Goal: Task Accomplishment & Management: Manage account settings

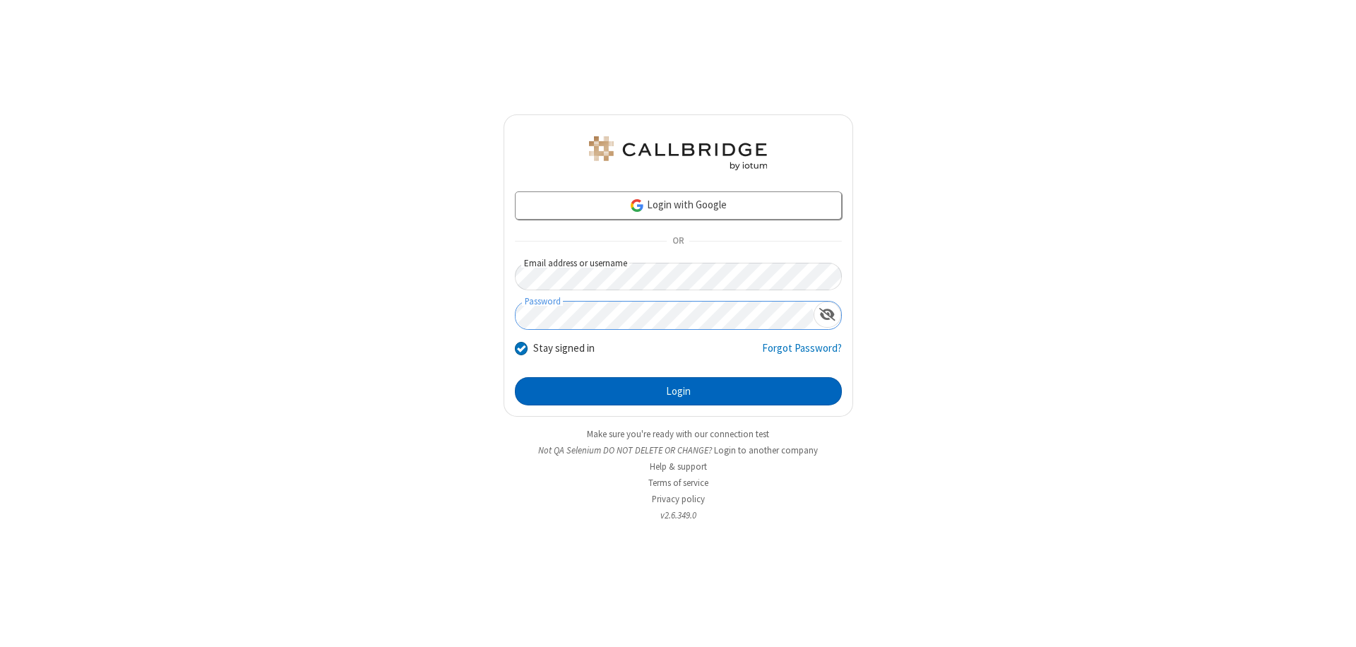
click at [678, 391] on button "Login" at bounding box center [678, 391] width 327 height 28
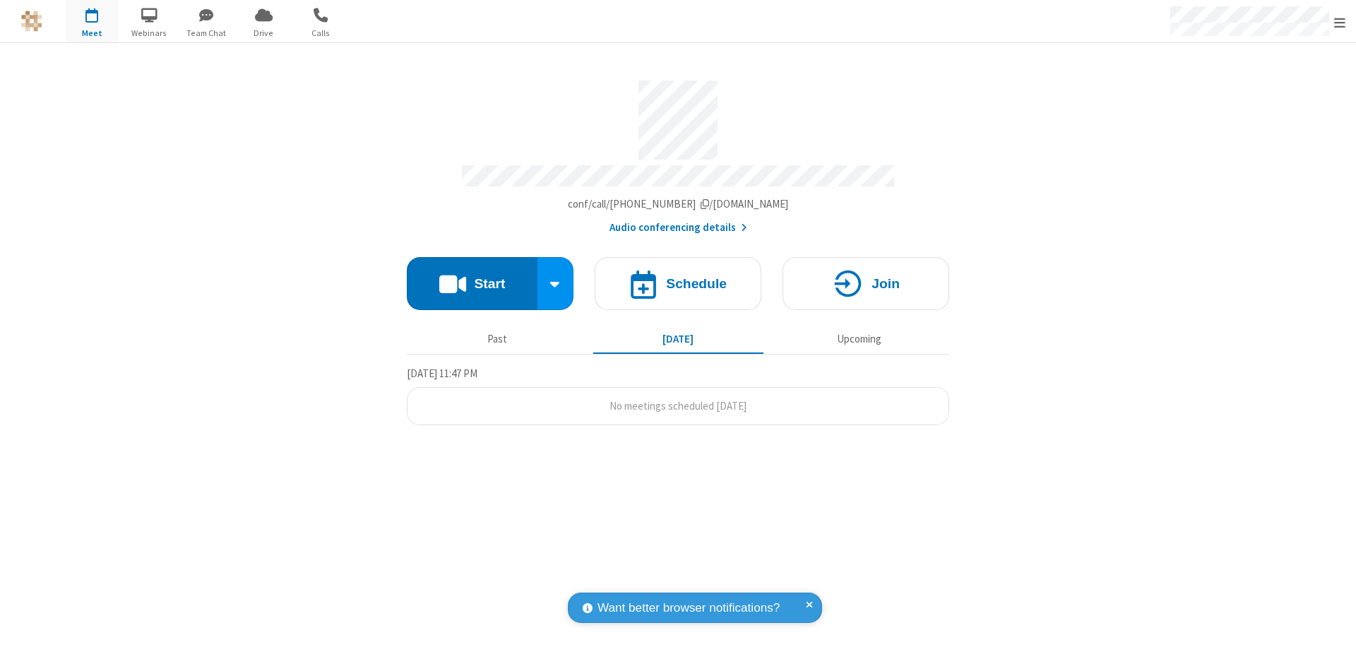
click at [1340, 22] on span "Open menu" at bounding box center [1339, 23] width 11 height 14
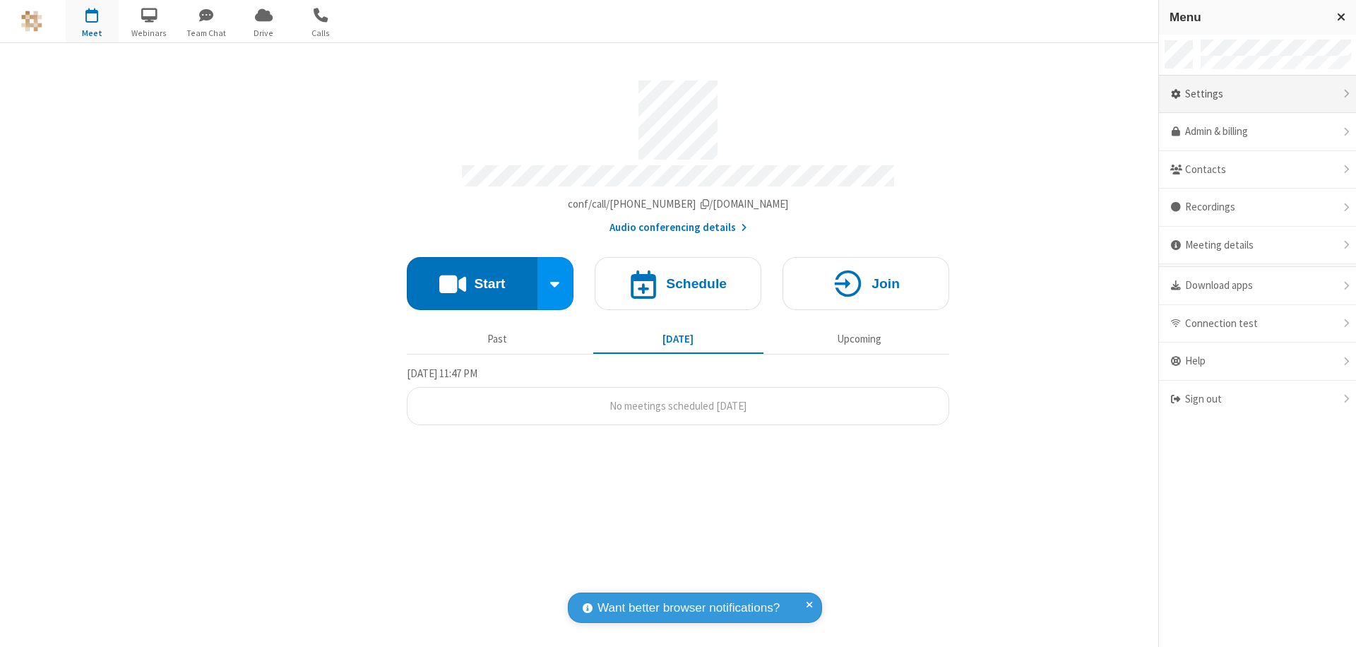
click at [1257, 94] on div "Settings" at bounding box center [1257, 95] width 197 height 38
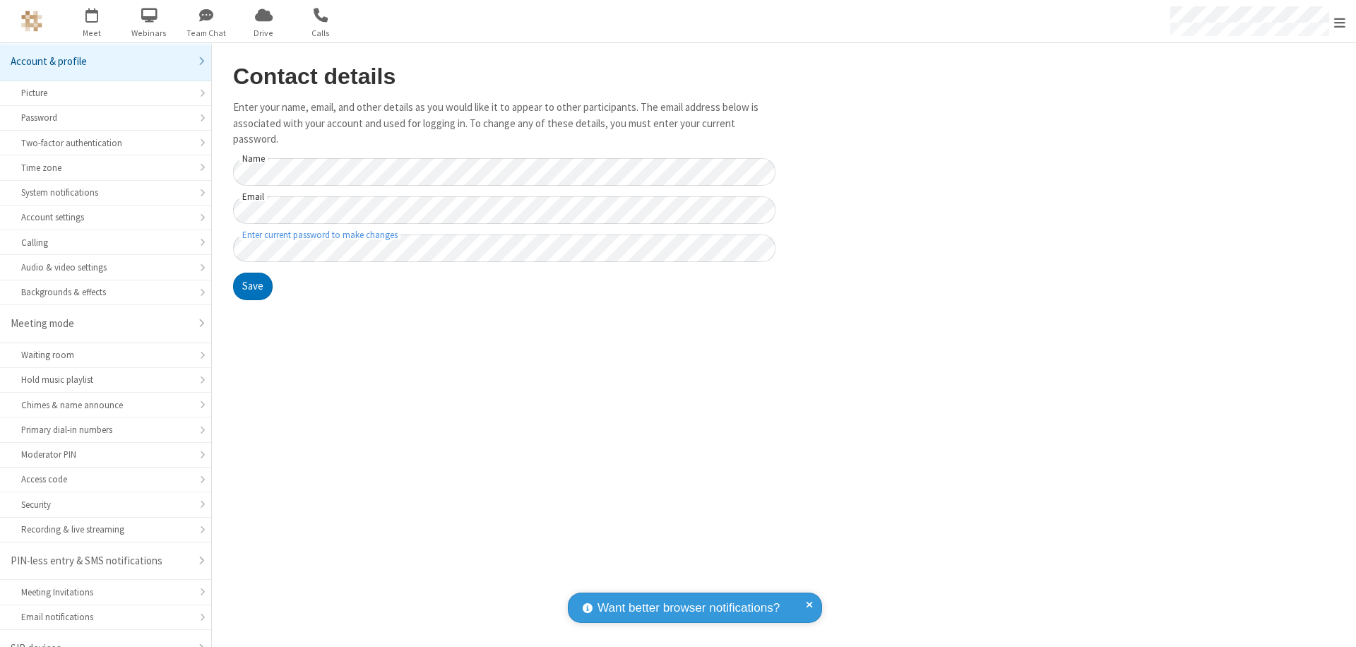
scroll to position [20, 0]
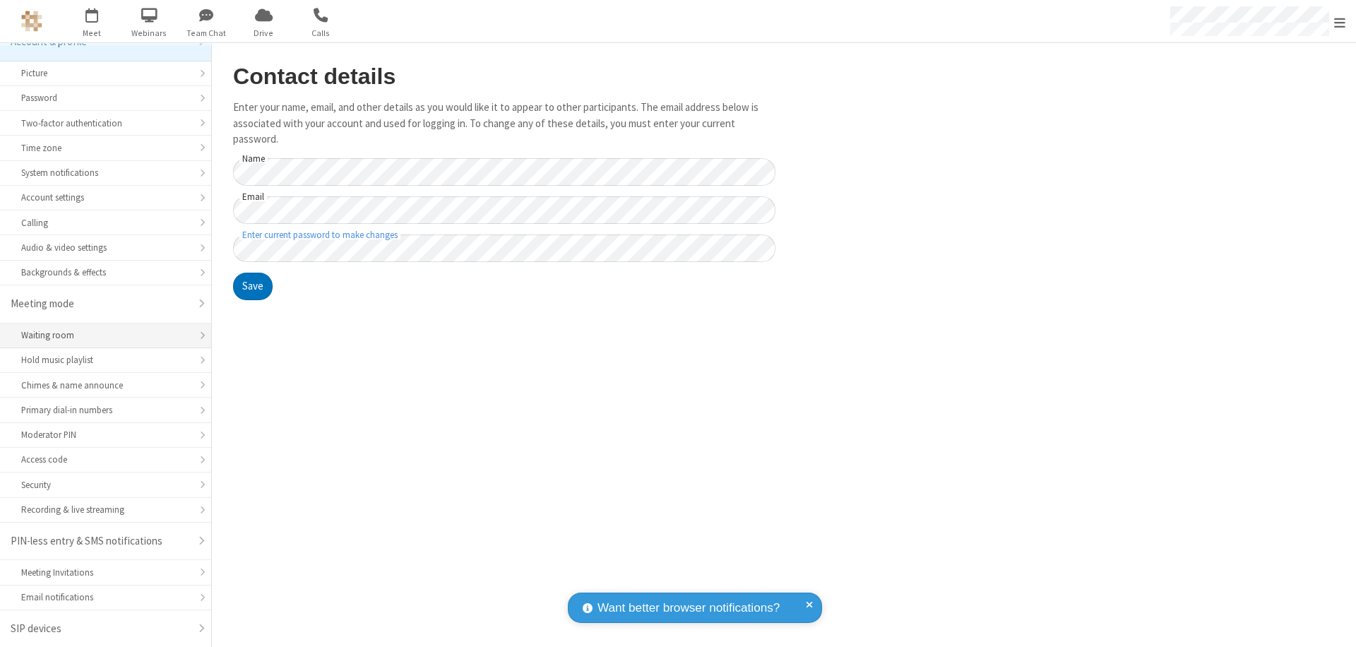
click at [100, 335] on div "Waiting room" at bounding box center [105, 334] width 169 height 13
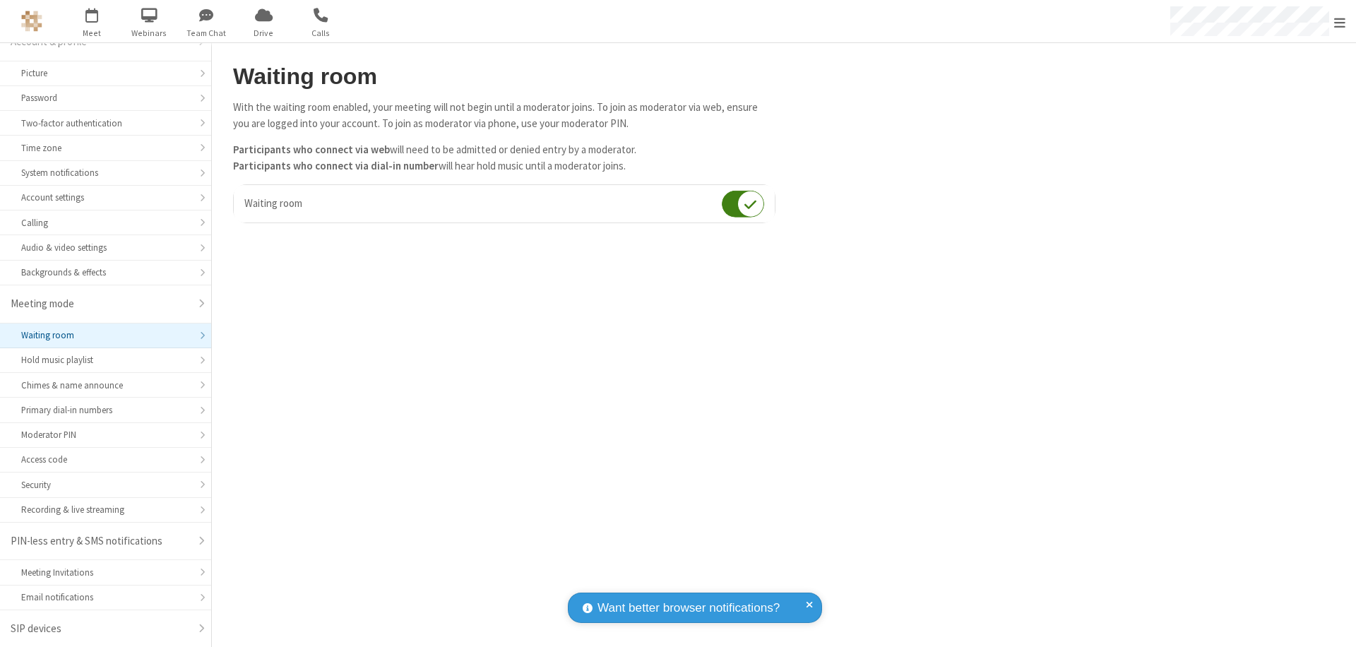
click at [743, 203] on input "checkbox" at bounding box center [743, 204] width 42 height 28
checkbox input "false"
click at [1340, 21] on span "Open menu" at bounding box center [1339, 23] width 11 height 14
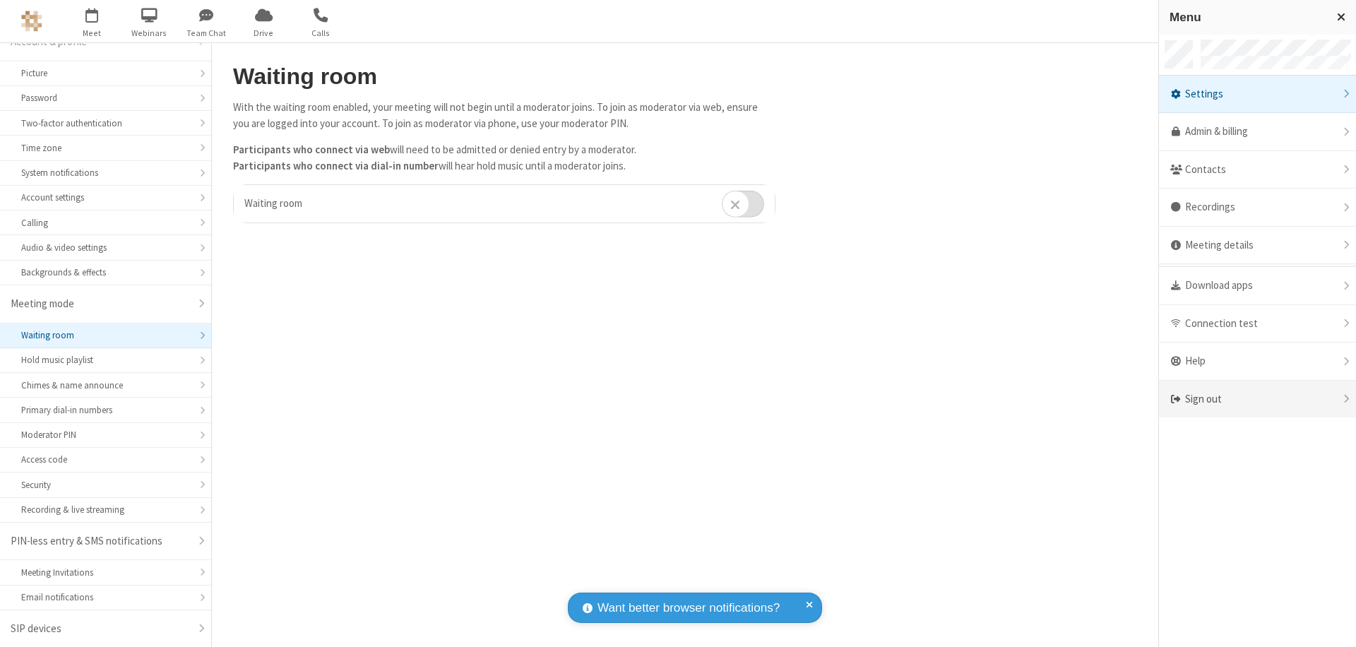
click at [1257, 399] on div "Sign out" at bounding box center [1257, 399] width 197 height 37
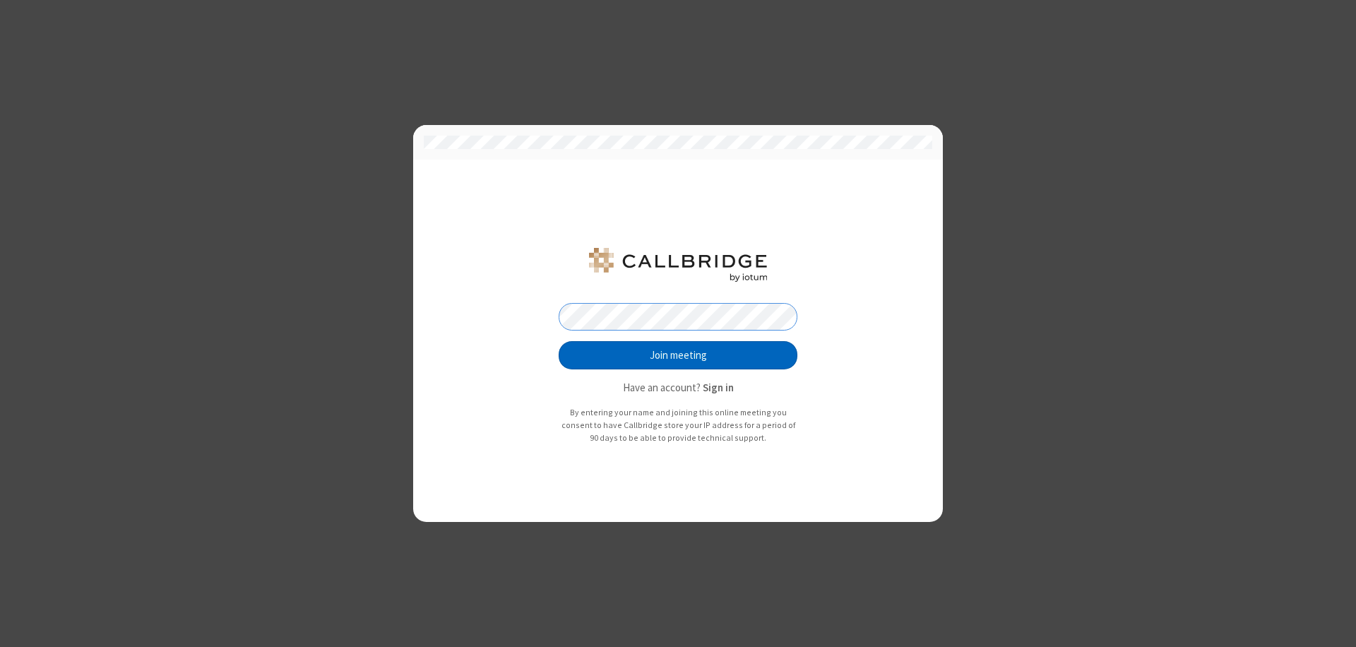
click at [678, 355] on button "Join meeting" at bounding box center [678, 355] width 239 height 28
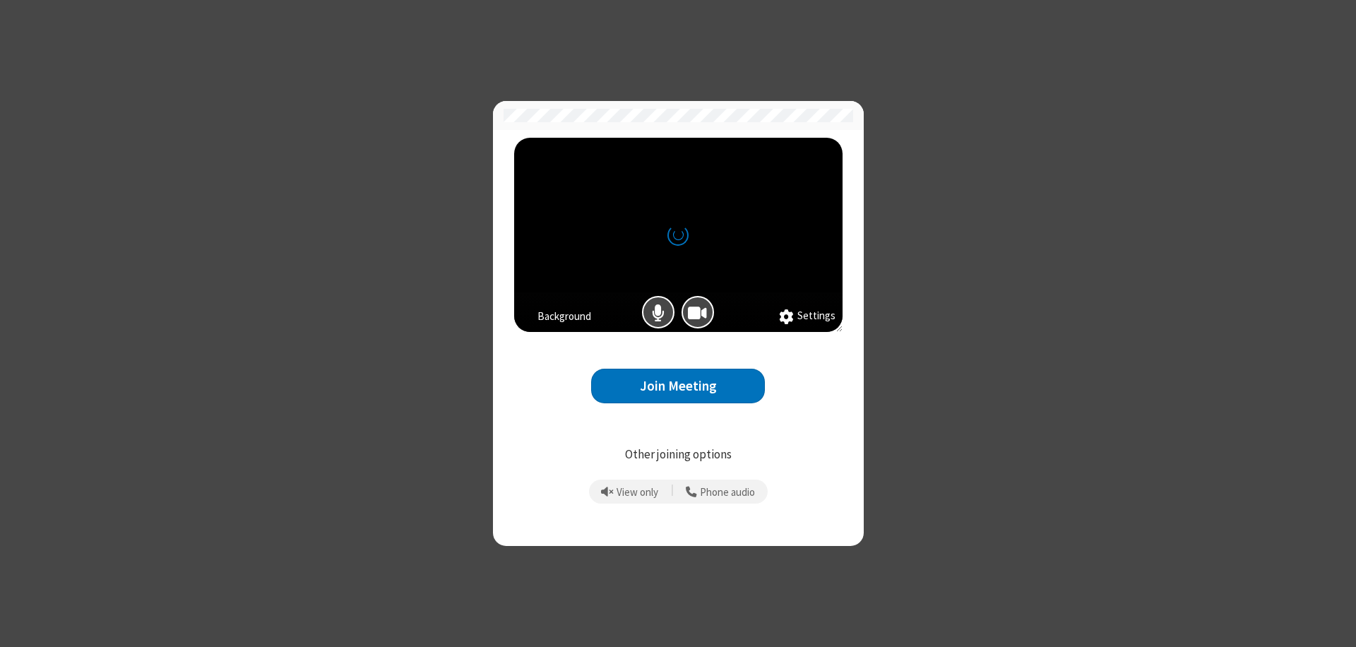
click at [678, 386] on button "Join Meeting" at bounding box center [678, 386] width 174 height 35
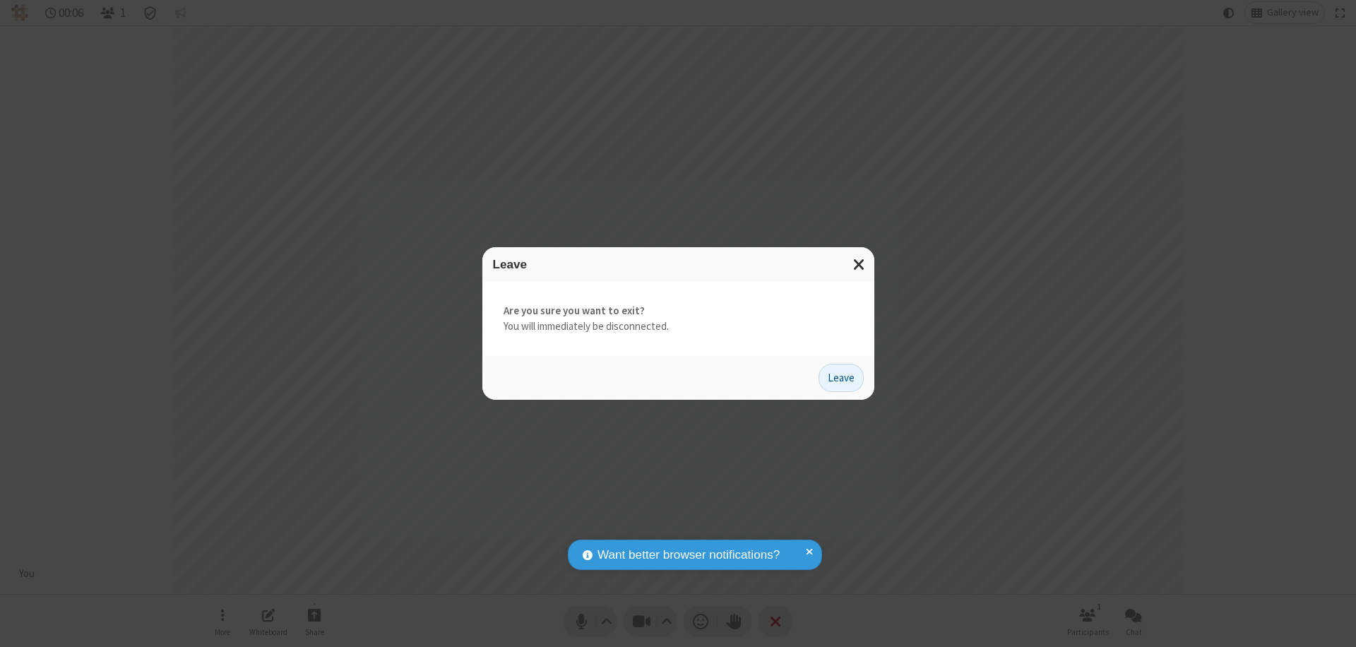
click at [841, 377] on button "Leave" at bounding box center [841, 378] width 45 height 28
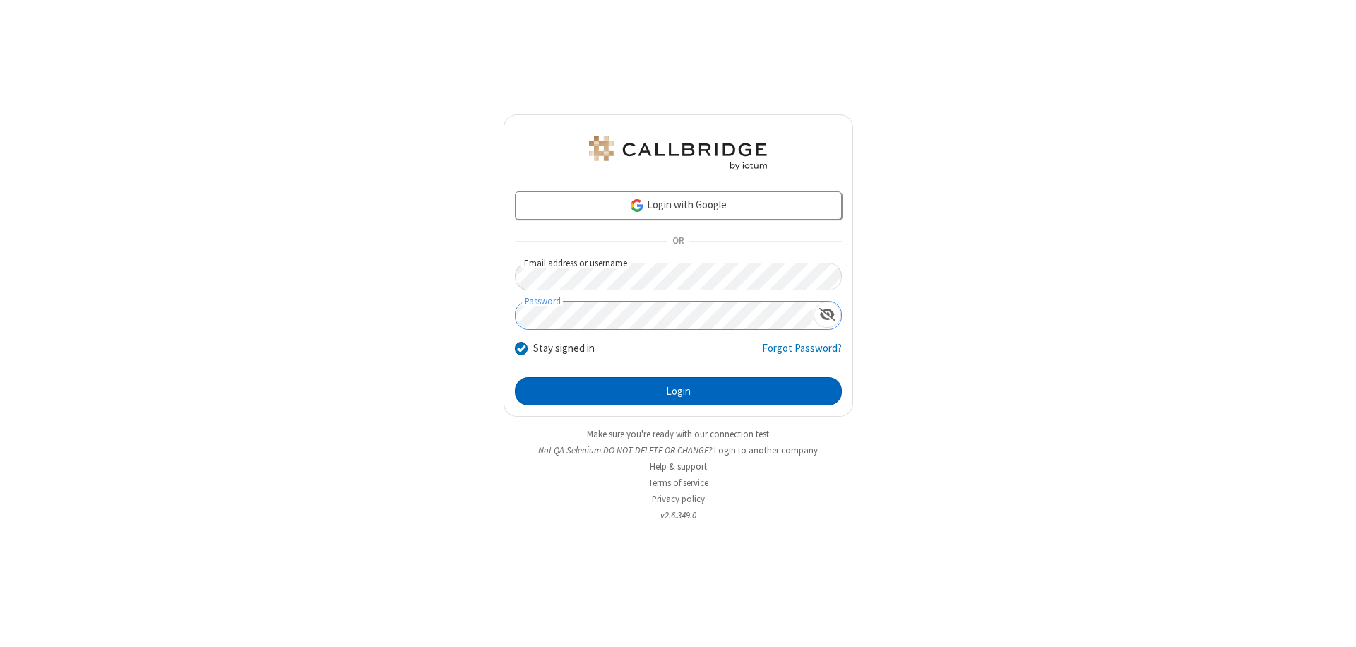
click at [678, 391] on button "Login" at bounding box center [678, 391] width 327 height 28
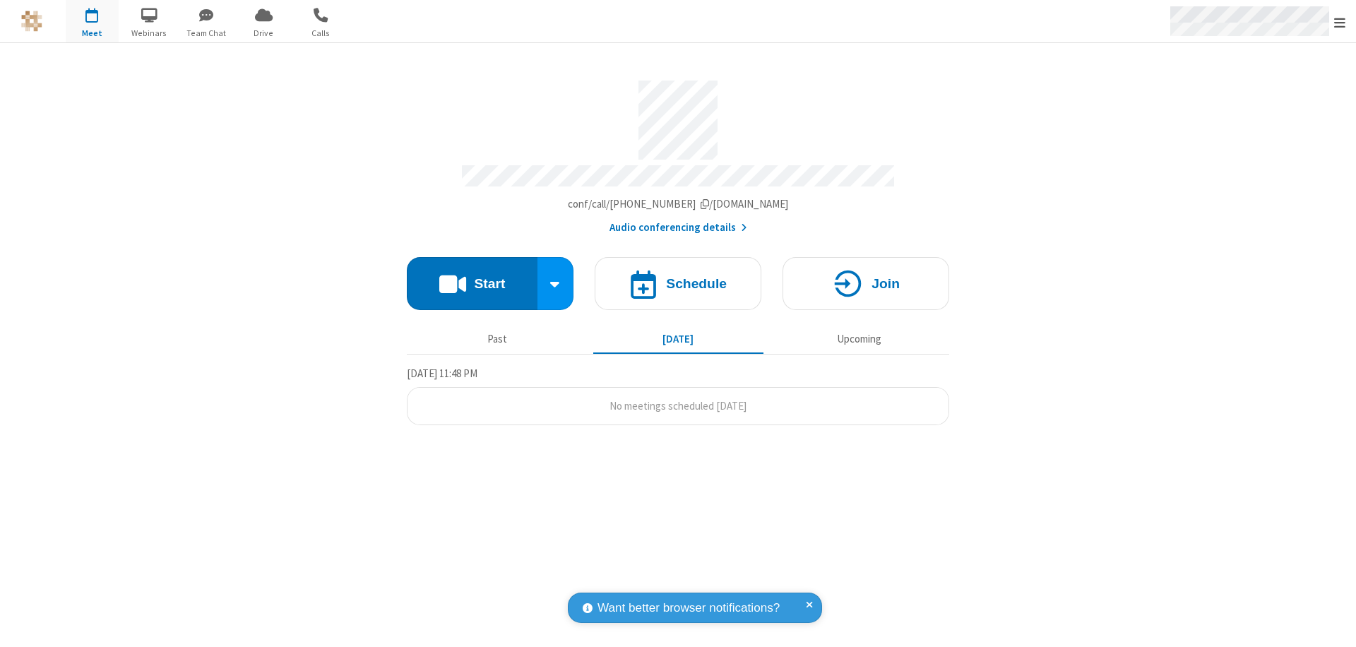
click at [1340, 22] on span "Open menu" at bounding box center [1339, 23] width 11 height 14
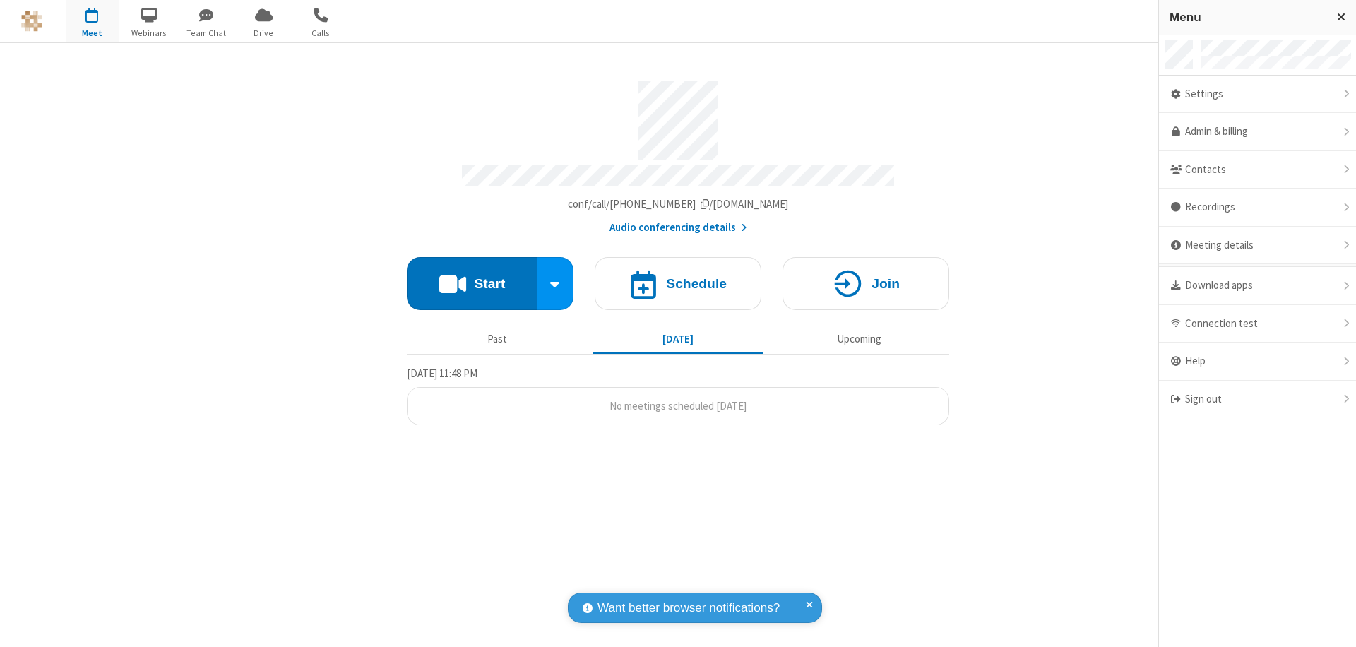
click at [1257, 94] on div "Settings" at bounding box center [1257, 95] width 197 height 38
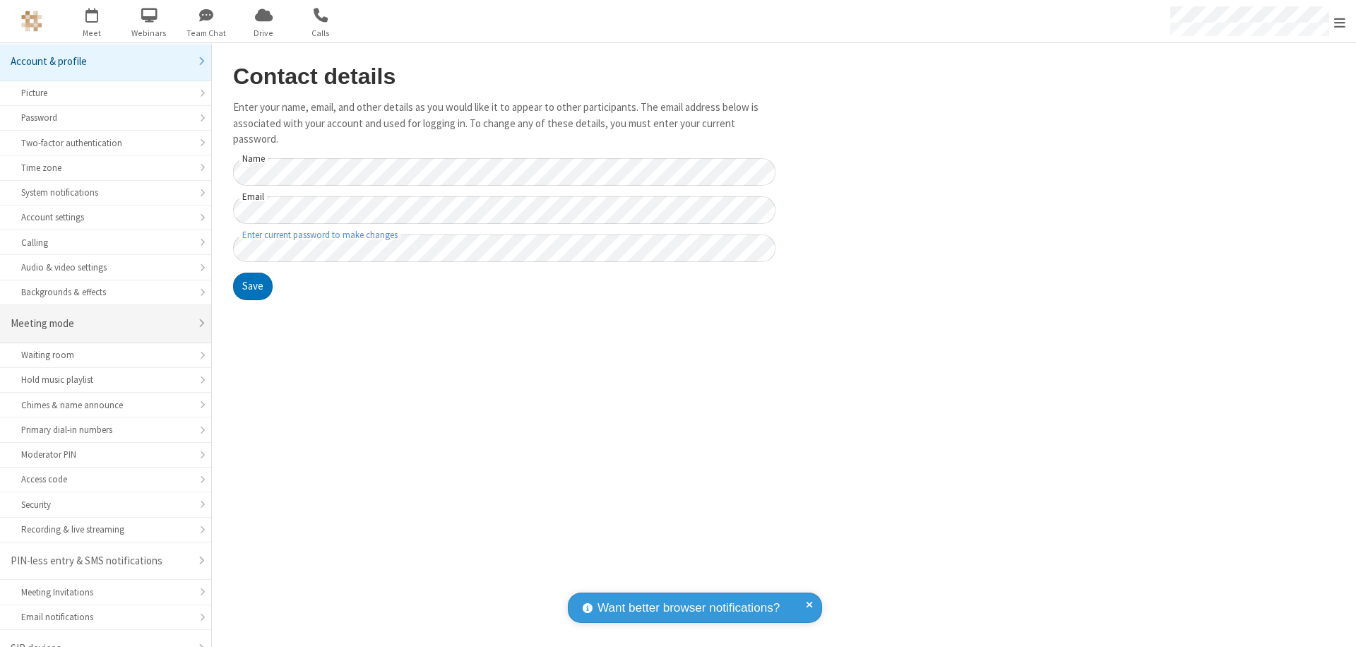
click at [100, 316] on div "Meeting mode" at bounding box center [100, 324] width 179 height 16
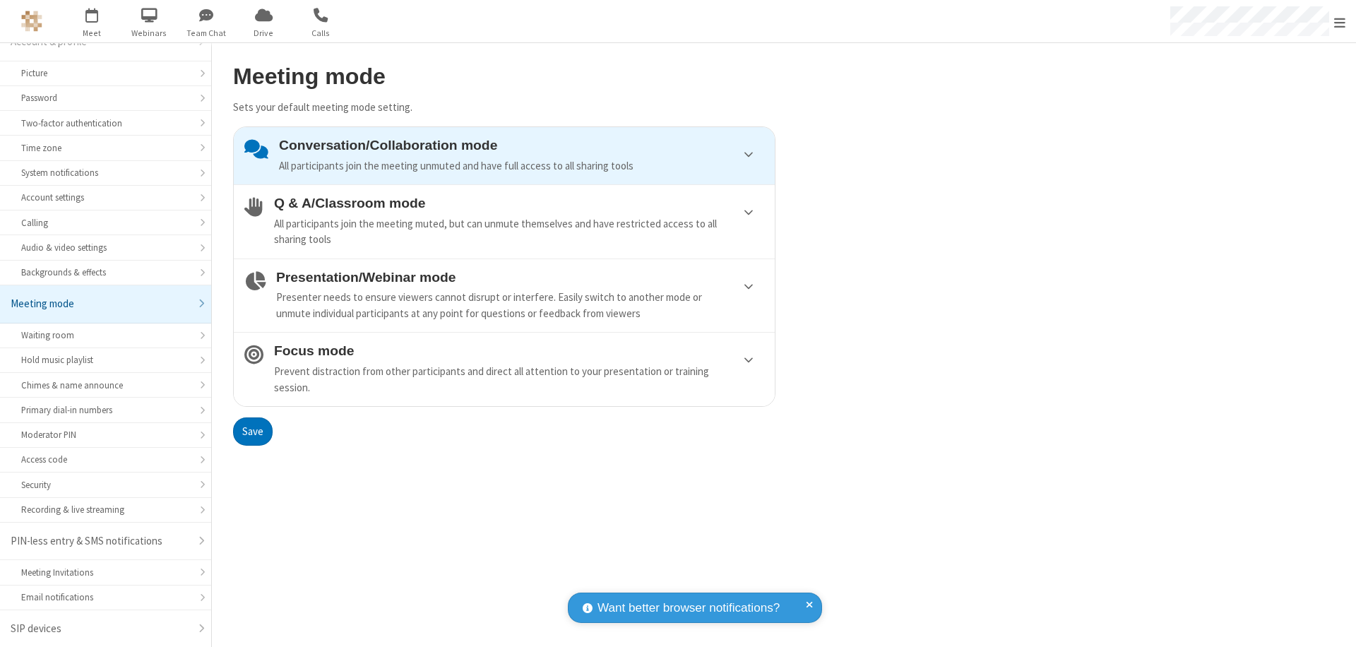
click at [504, 155] on div "Conversation/Collaboration mode All participants join the meeting unmuted and h…" at bounding box center [521, 156] width 485 height 36
click at [252, 431] on button "Save" at bounding box center [253, 431] width 40 height 28
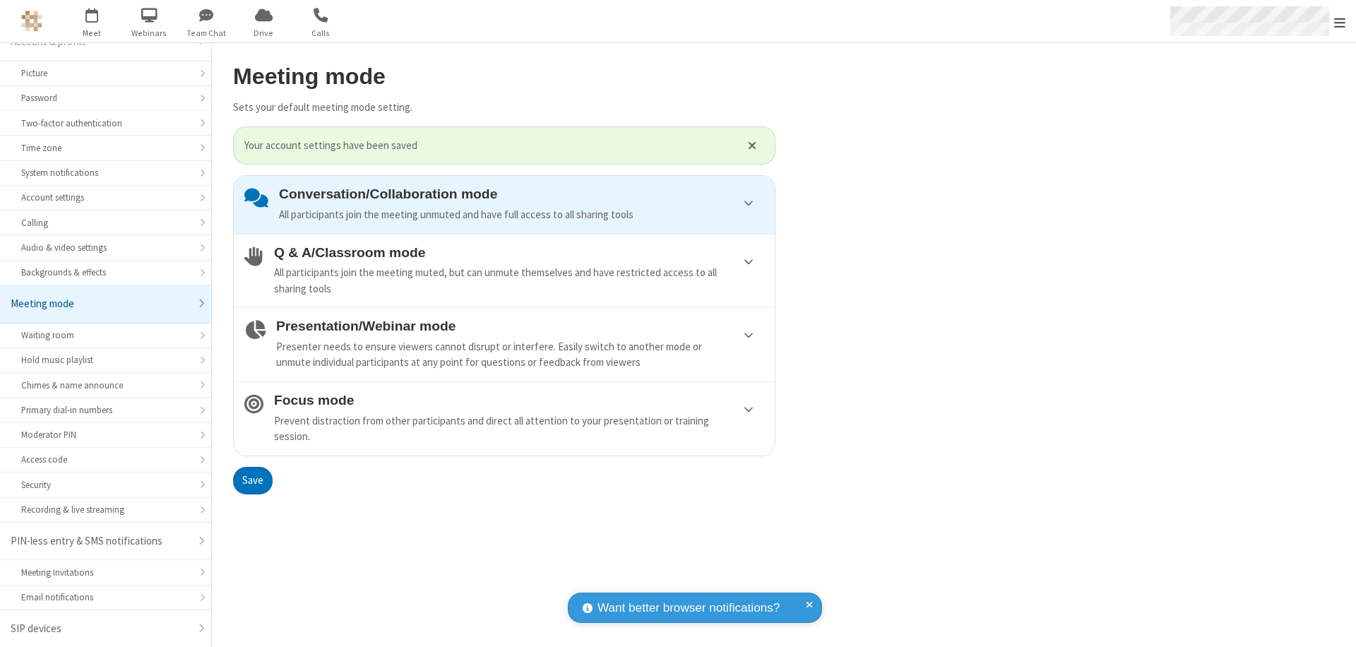
click at [1340, 21] on span "Open menu" at bounding box center [1339, 23] width 11 height 14
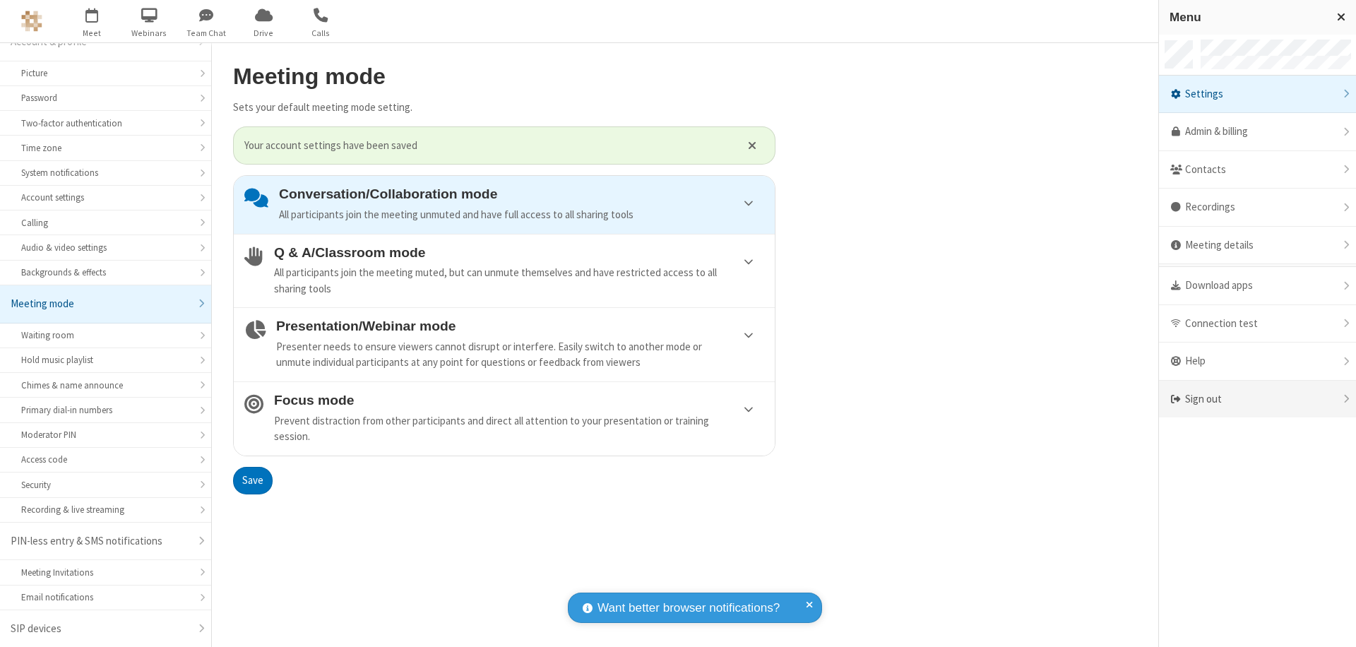
click at [1257, 399] on div "Sign out" at bounding box center [1257, 399] width 197 height 37
